Goal: Feedback & Contribution: Contribute content

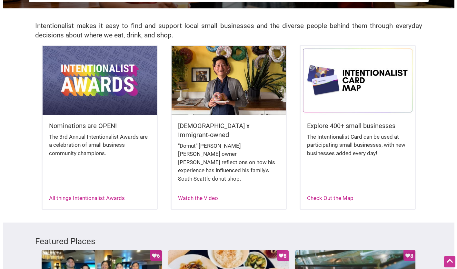
scroll to position [138, 0]
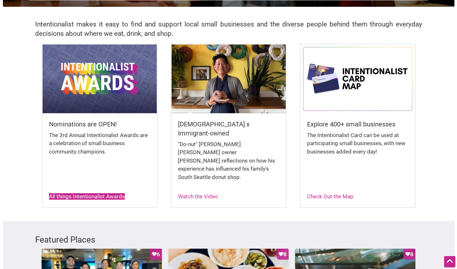
click at [114, 193] on link "All things Intentionalist Awards" at bounding box center [87, 196] width 76 height 6
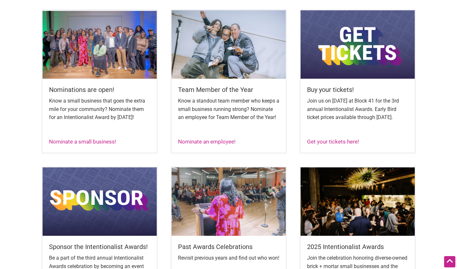
scroll to position [269, 0]
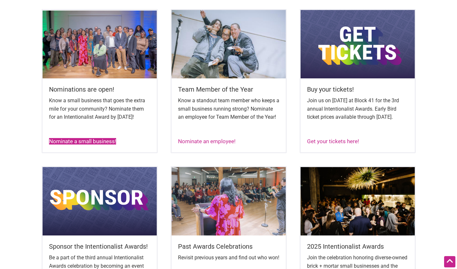
click at [114, 144] on link "Nominate a small business!" at bounding box center [82, 141] width 67 height 6
